Goal: Navigation & Orientation: Find specific page/section

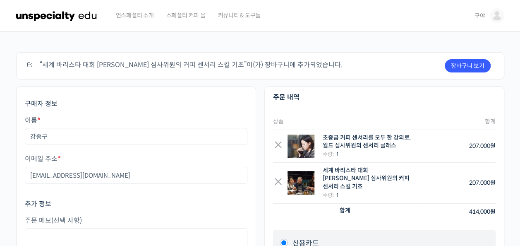
click at [482, 17] on span "구야" at bounding box center [479, 15] width 11 height 7
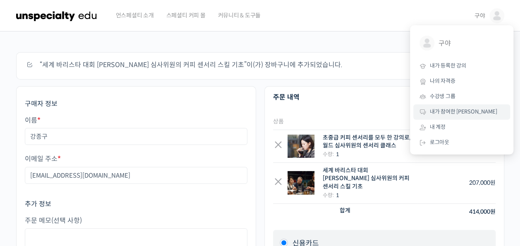
click at [444, 112] on span "내가 참여한 [PERSON_NAME]" at bounding box center [463, 111] width 67 height 7
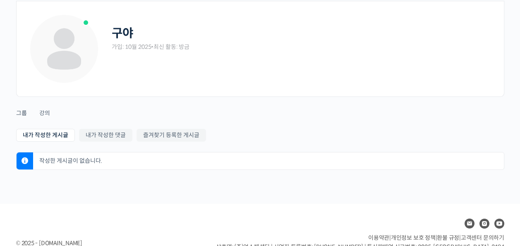
scroll to position [72, 0]
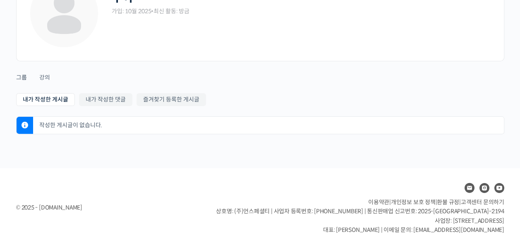
click at [485, 201] on span "고객센터 문의하기" at bounding box center [482, 201] width 43 height 7
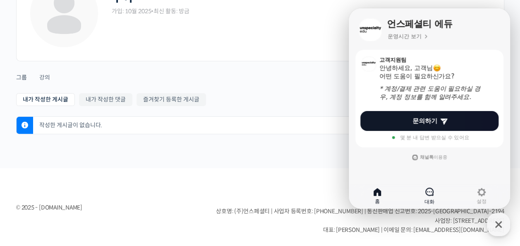
click at [431, 190] on icon at bounding box center [429, 191] width 10 height 10
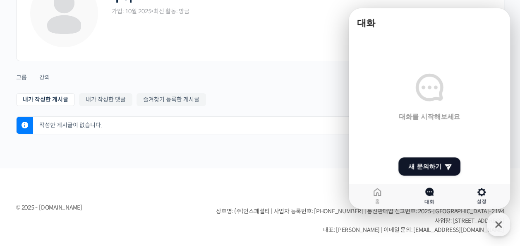
click at [480, 193] on icon at bounding box center [481, 192] width 10 height 10
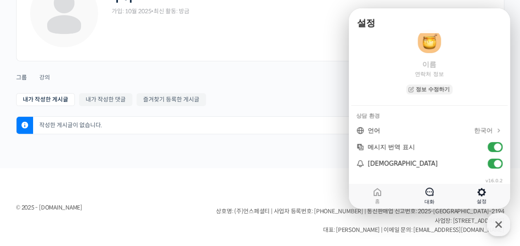
scroll to position [14, 0]
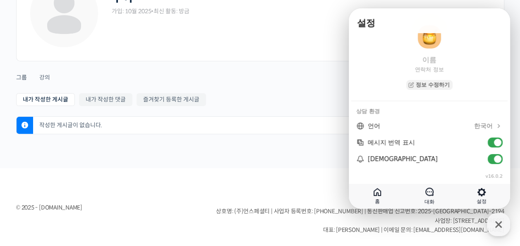
click at [380, 197] on link "홈" at bounding box center [377, 195] width 52 height 21
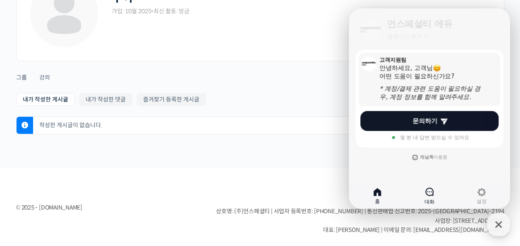
click at [402, 67] on div "안녕하세요, 고객님" at bounding box center [431, 68] width 104 height 8
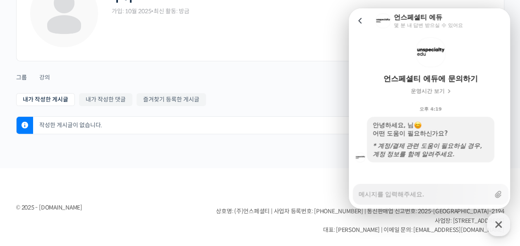
scroll to position [12, 0]
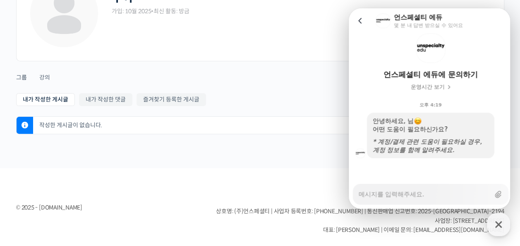
type textarea "x"
click at [360, 22] on icon at bounding box center [359, 20] width 3 height 5
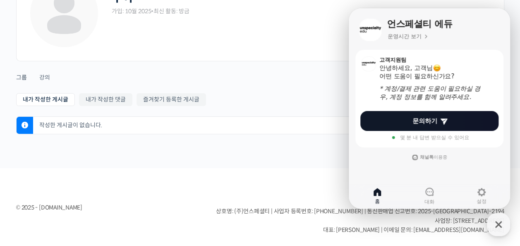
click at [288, 41] on div "구야 가입: 10월 2025 • 최신 활동: 방금" at bounding box center [302, 13] width 380 height 70
click at [316, 109] on div "내가 작성한 게시글 내가 작성한 댓글 즐겨찾기 등록한 게시글 내가 작성한 게시글 내가 작성한 댓글 즐겨찾기 등록한 게시글 Forum Discu…" at bounding box center [260, 119] width 488 height 52
click at [241, 169] on footer "© 2025 - [DOMAIN_NAME] 이용약관 | 개인정보 보호 정책 | 환불 규정 | 고객센터 문의하기 상호명: (주)언스페셜티 | 사업…" at bounding box center [260, 207] width 520 height 79
